Goal: Task Accomplishment & Management: Complete application form

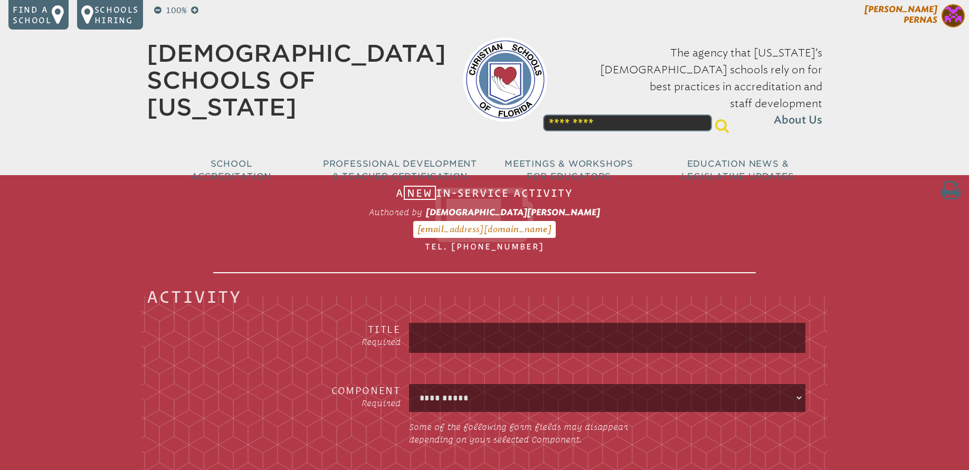
click at [909, 21] on span "[DEMOGRAPHIC_DATA][PERSON_NAME]" at bounding box center [901, 14] width 73 height 21
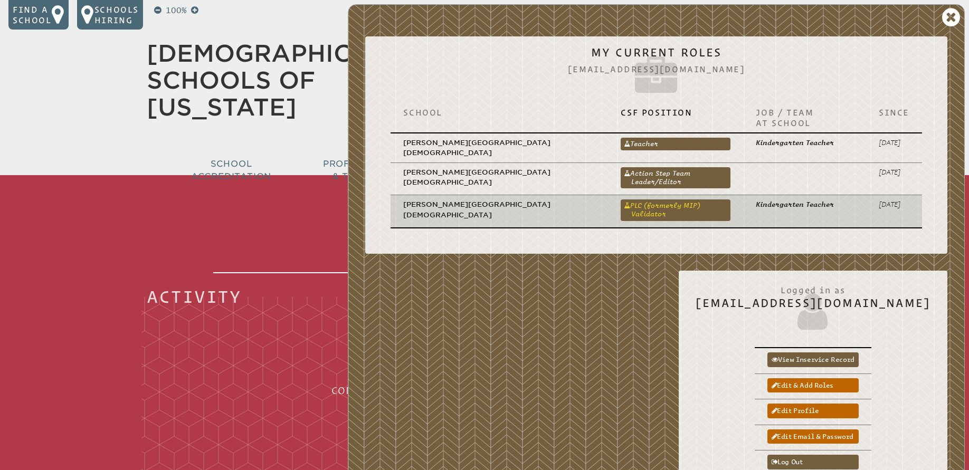
click at [621, 200] on link "PLC (formerly MIP) Validator" at bounding box center [676, 210] width 110 height 21
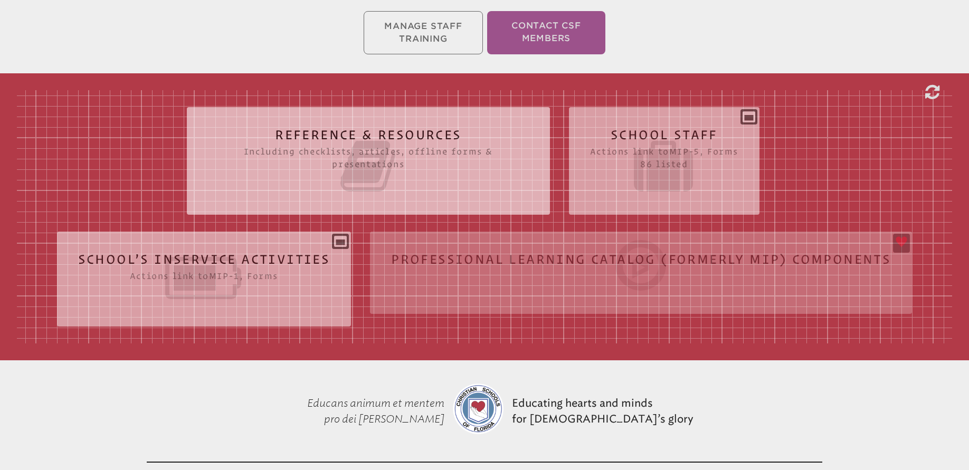
scroll to position [212, 0]
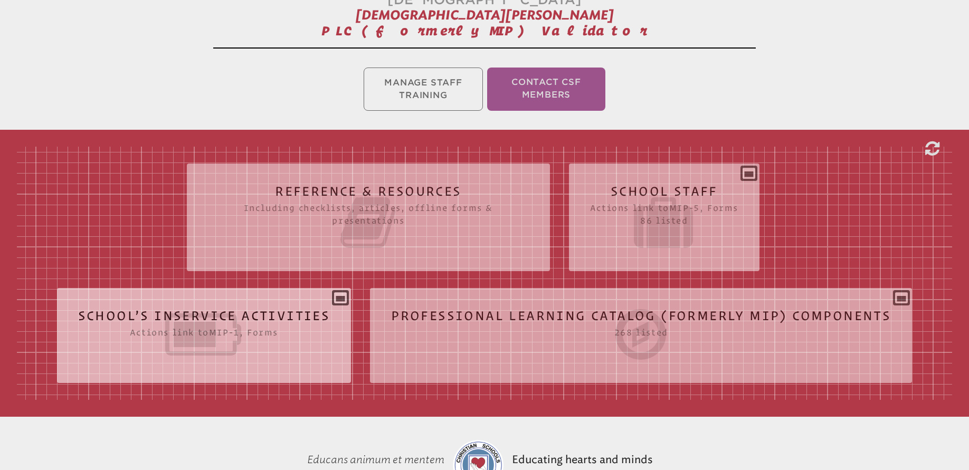
click at [200, 310] on icon at bounding box center [204, 334] width 252 height 59
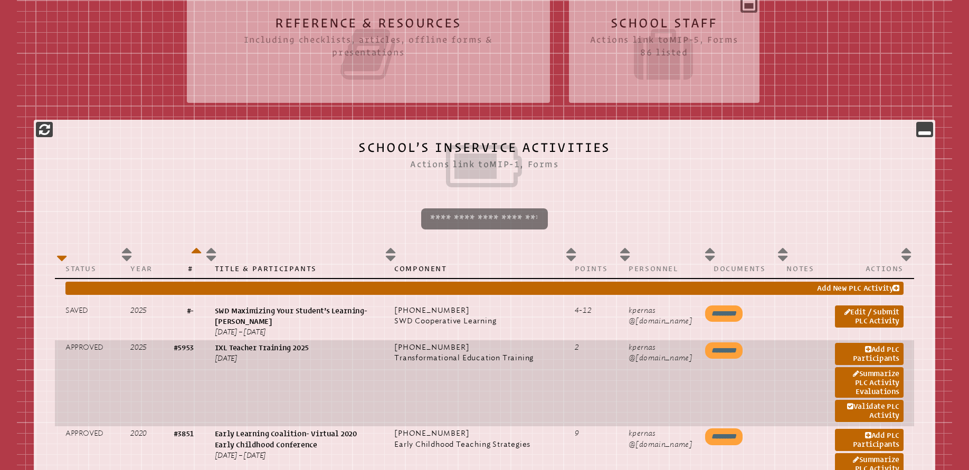
scroll to position [478, 0]
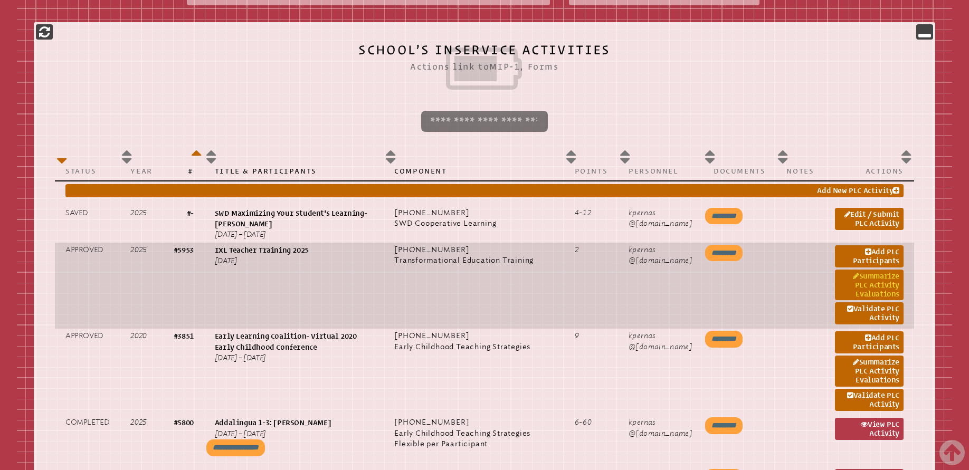
click at [872, 276] on link "Summarize PLC Activity Evaluations" at bounding box center [869, 285] width 69 height 31
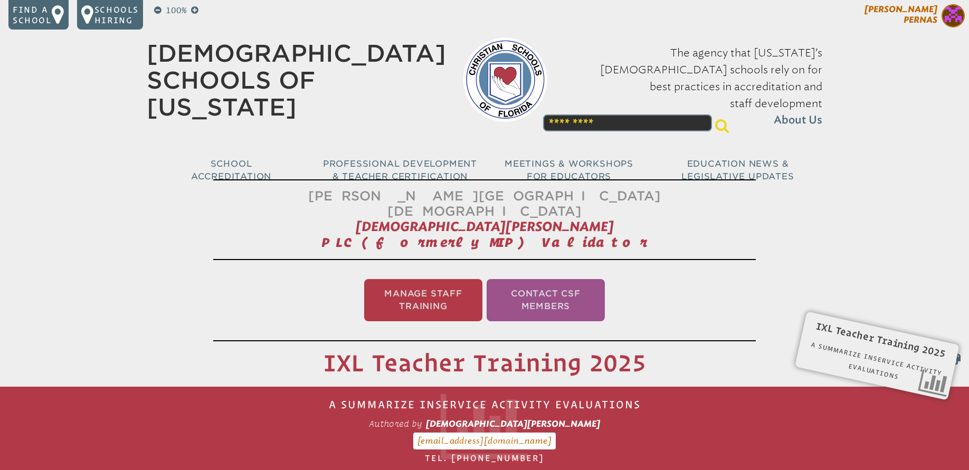
click at [928, 21] on span "[DEMOGRAPHIC_DATA][PERSON_NAME]" at bounding box center [901, 14] width 73 height 21
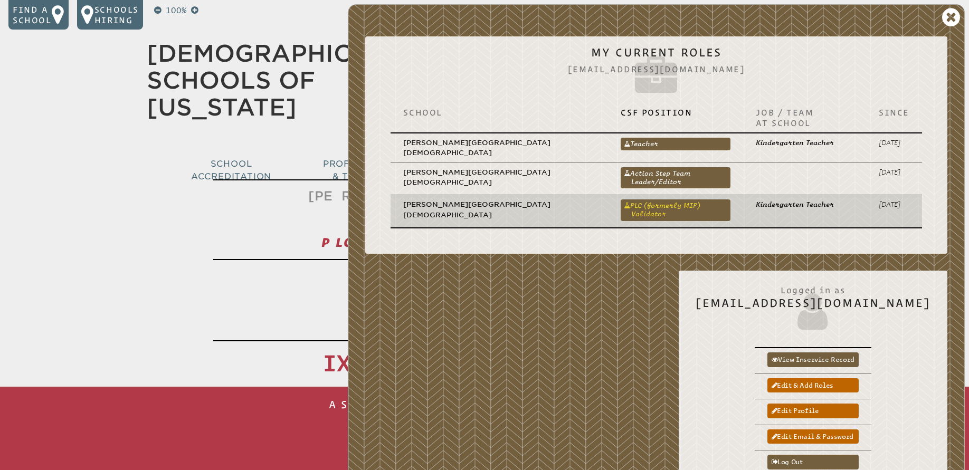
click at [621, 200] on link "PLC (formerly MIP) Validator" at bounding box center [676, 210] width 110 height 21
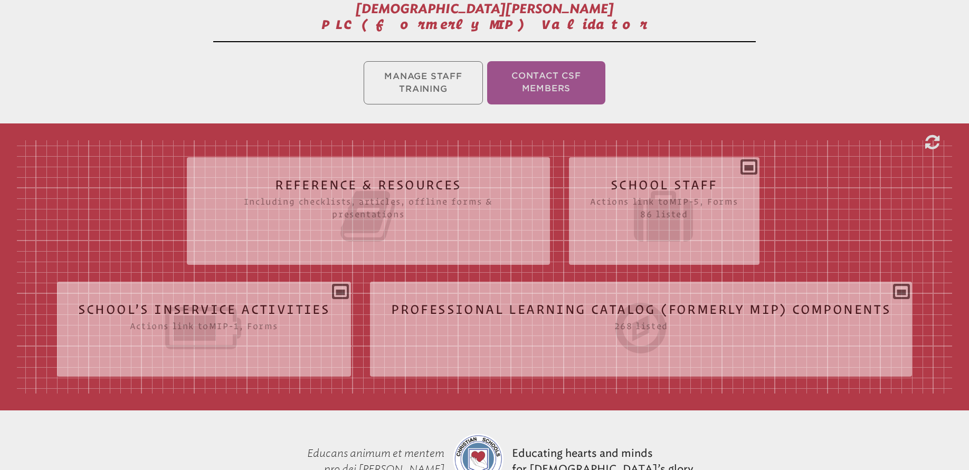
scroll to position [327, 0]
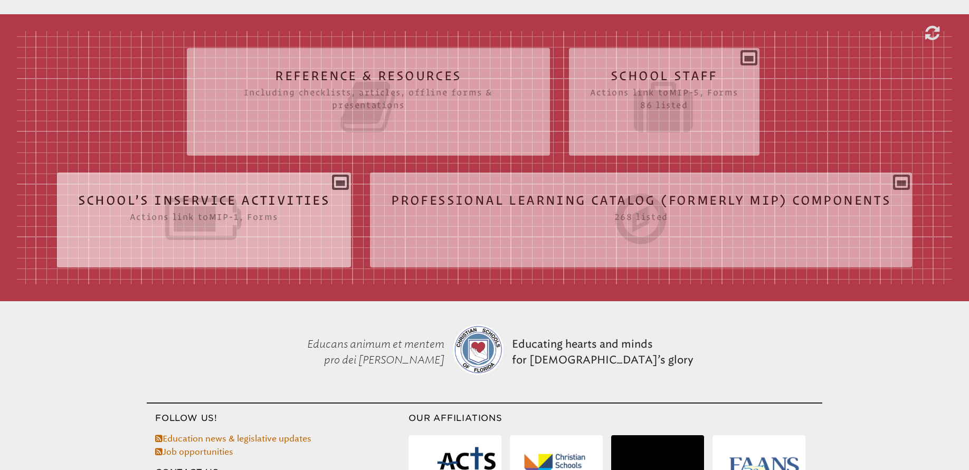
click at [261, 189] on icon at bounding box center [204, 218] width 252 height 59
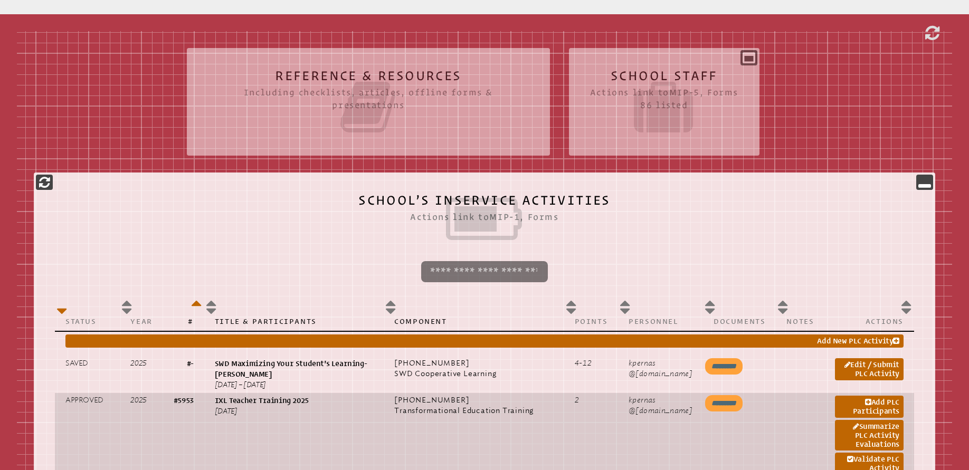
scroll to position [412, 0]
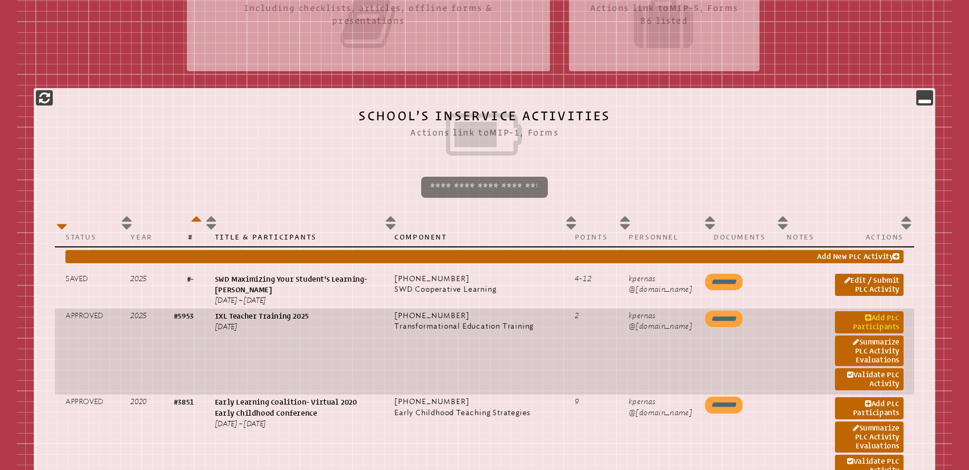
click at [872, 311] on link "Add PLC Participants" at bounding box center [869, 322] width 69 height 22
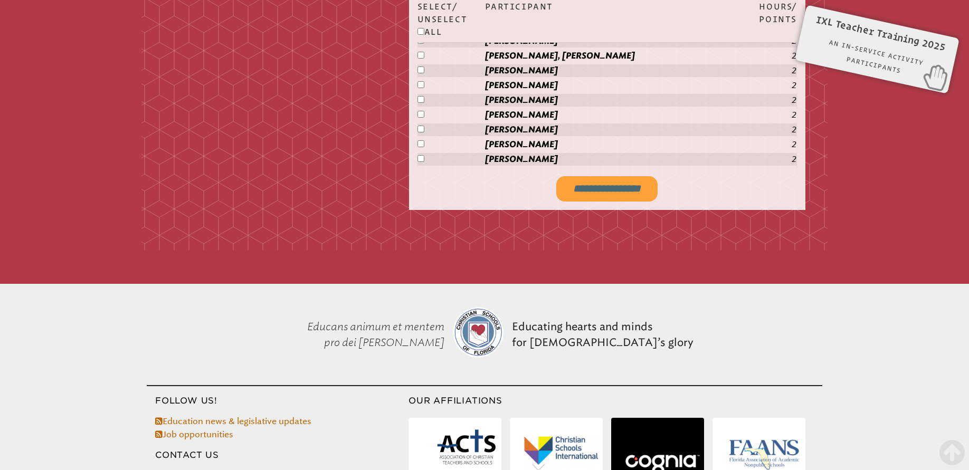
scroll to position [1770, 0]
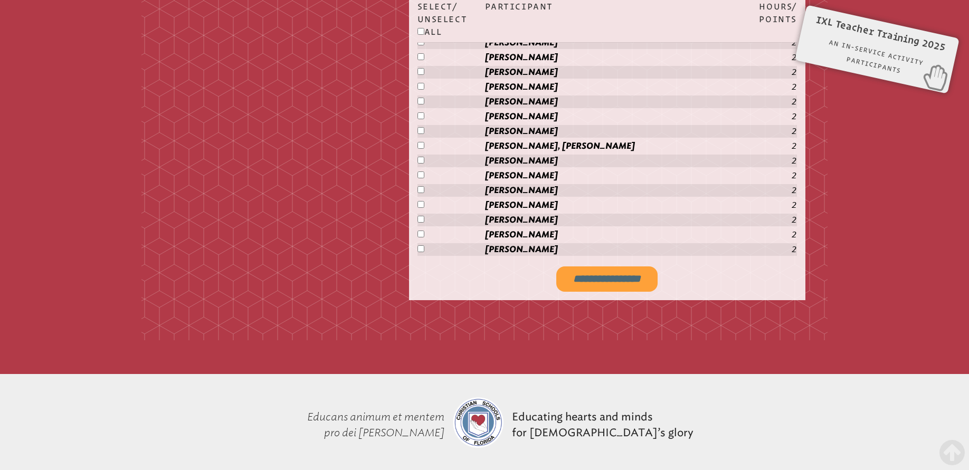
click at [584, 267] on input "**********" at bounding box center [606, 279] width 101 height 25
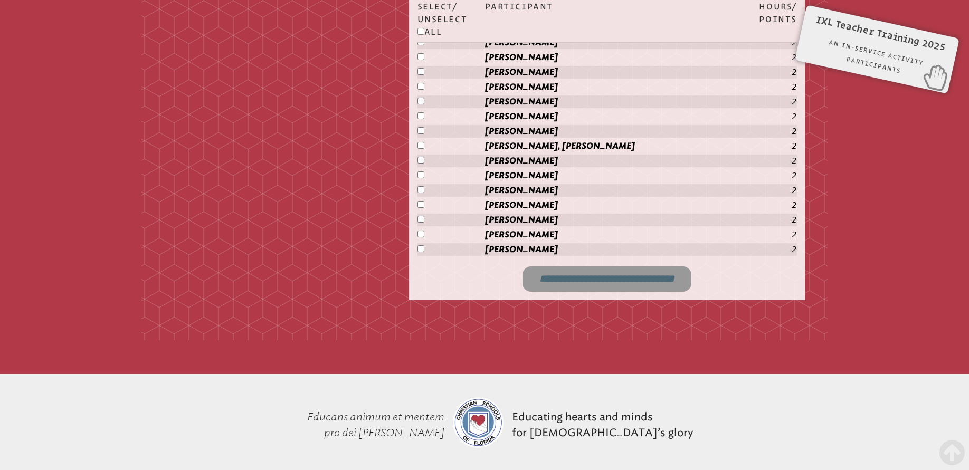
type input "**********"
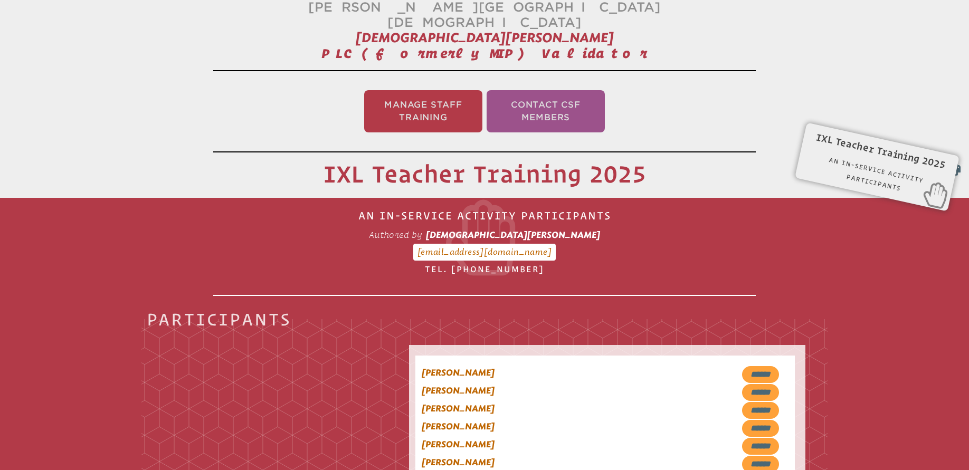
scroll to position [175, 0]
